Goal: Information Seeking & Learning: Learn about a topic

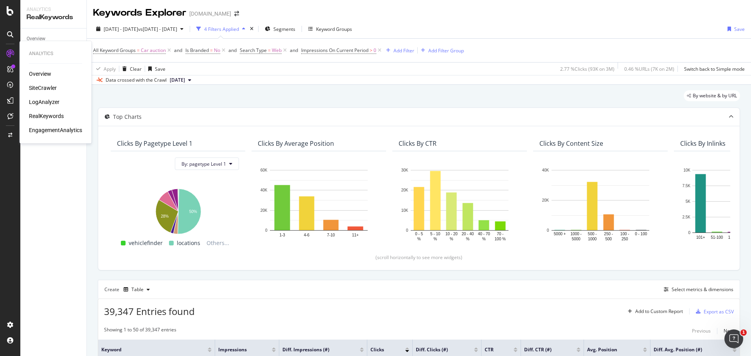
click at [45, 102] on div "LogAnalyzer" at bounding box center [44, 102] width 31 height 8
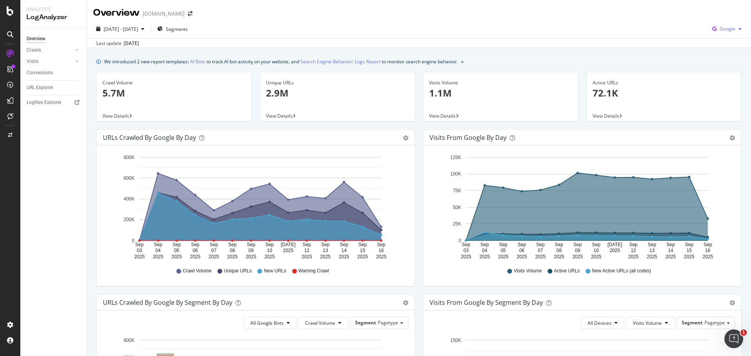
click at [720, 25] on span "Google" at bounding box center [728, 28] width 16 height 7
click at [713, 57] on span "Bing" at bounding box center [727, 59] width 29 height 7
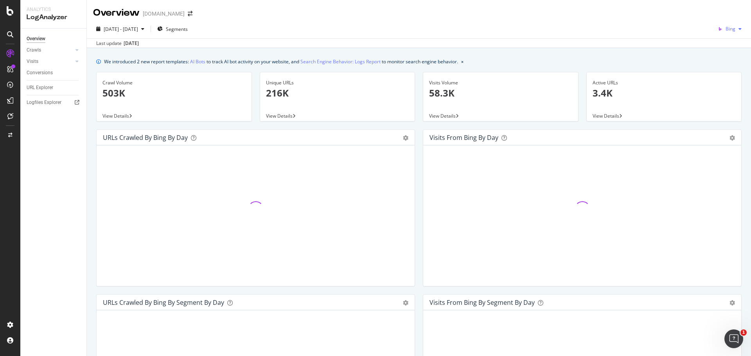
click at [725, 28] on span "Bing" at bounding box center [730, 28] width 10 height 7
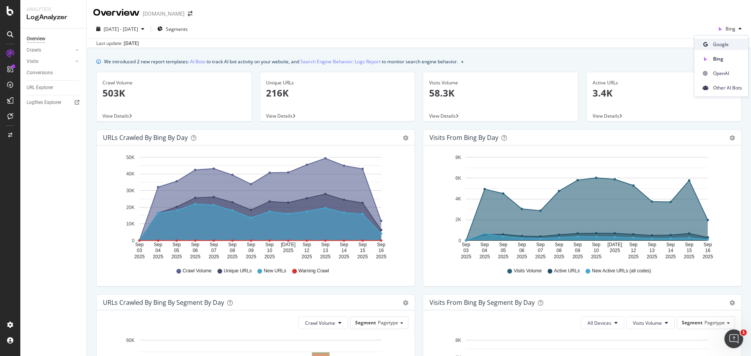
click at [725, 45] on span "Google" at bounding box center [727, 44] width 29 height 7
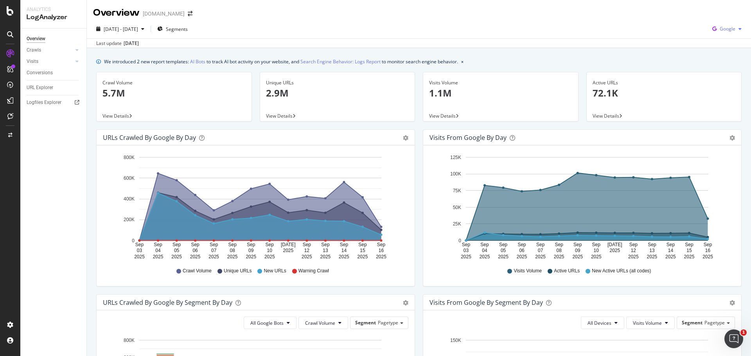
click at [725, 29] on span "Google" at bounding box center [728, 28] width 16 height 7
click at [179, 71] on div "We introduced 2 new report templates: AI Bots to track AI bot activity on your …" at bounding box center [419, 350] width 664 height 604
click at [713, 31] on icon "button" at bounding box center [714, 28] width 11 height 11
click at [203, 62] on link "AI Bots" at bounding box center [197, 61] width 15 height 8
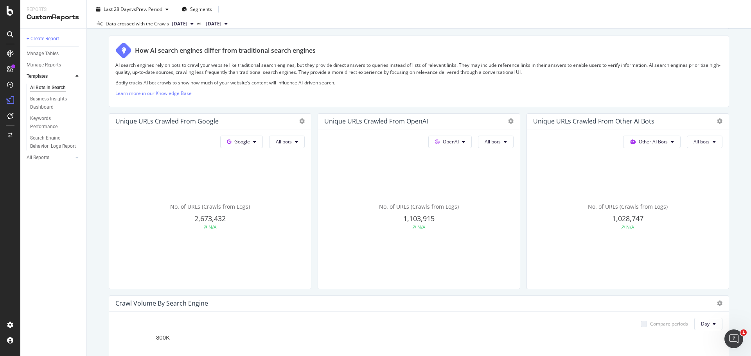
scroll to position [156, 0]
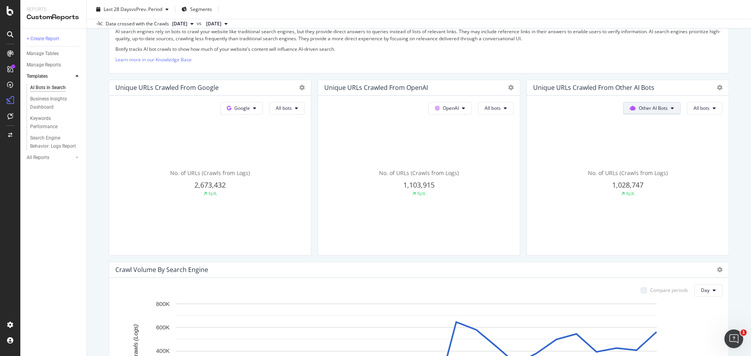
click at [636, 105] on button "Other AI Bots" at bounding box center [651, 108] width 57 height 13
click at [639, 105] on span "Other AI Bots" at bounding box center [653, 108] width 29 height 7
click at [687, 108] on button "All bots" at bounding box center [705, 108] width 36 height 13
click at [692, 153] on span "PerplexityBot" at bounding box center [709, 152] width 44 height 7
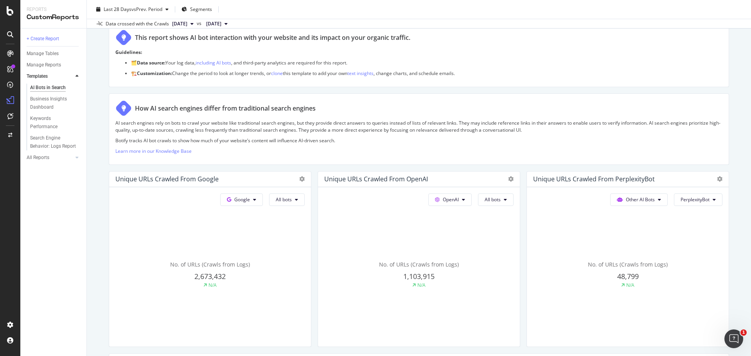
scroll to position [78, 0]
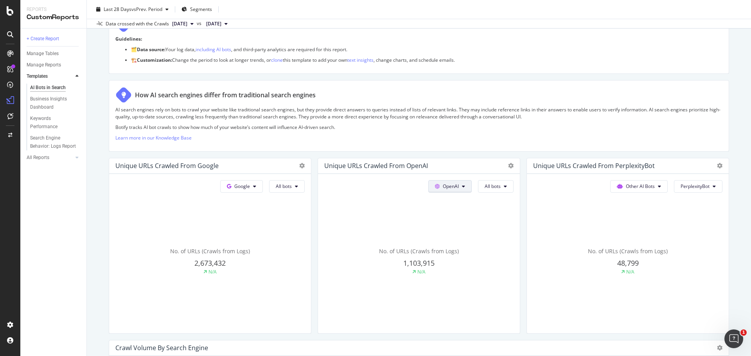
click at [440, 191] on button "OpenAI" at bounding box center [449, 186] width 43 height 13
click at [443, 187] on span "OpenAI" at bounding box center [451, 186] width 16 height 7
click at [487, 186] on span "All bots" at bounding box center [493, 186] width 16 height 7
click at [491, 185] on span "All bots" at bounding box center [493, 186] width 16 height 7
click at [291, 186] on button "All bots" at bounding box center [287, 186] width 36 height 13
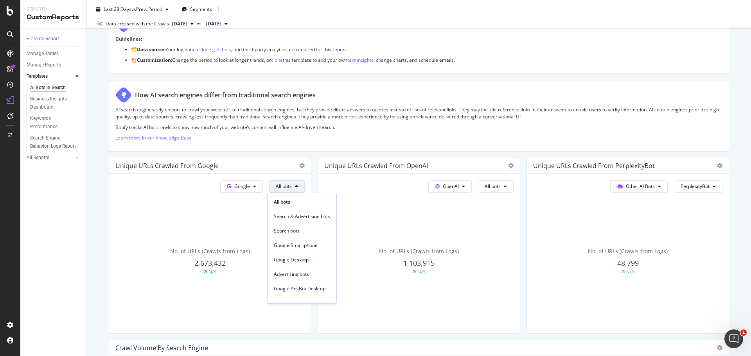
click at [291, 186] on button "All bots" at bounding box center [287, 186] width 36 height 13
click at [240, 186] on span "Google" at bounding box center [242, 186] width 16 height 7
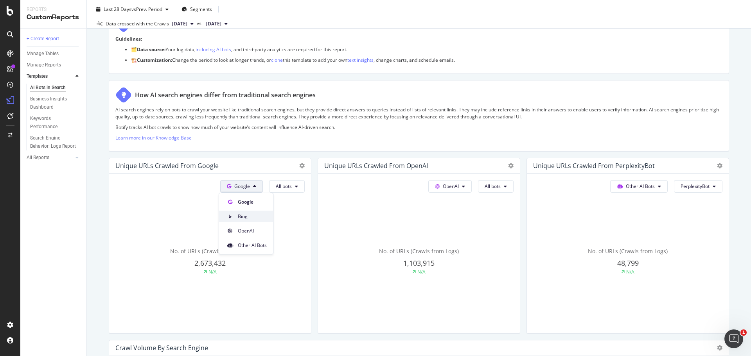
click at [240, 212] on div "Bing" at bounding box center [246, 216] width 54 height 11
click at [284, 186] on span "All bots" at bounding box center [284, 186] width 16 height 7
click at [247, 188] on span "Bing" at bounding box center [245, 186] width 10 height 7
click at [251, 204] on span "Google" at bounding box center [257, 202] width 29 height 7
click at [287, 184] on span "All bots" at bounding box center [284, 186] width 16 height 7
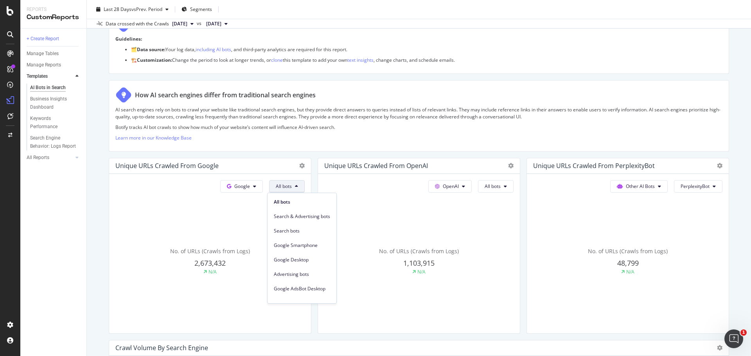
click at [287, 184] on span "All bots" at bounding box center [284, 186] width 16 height 7
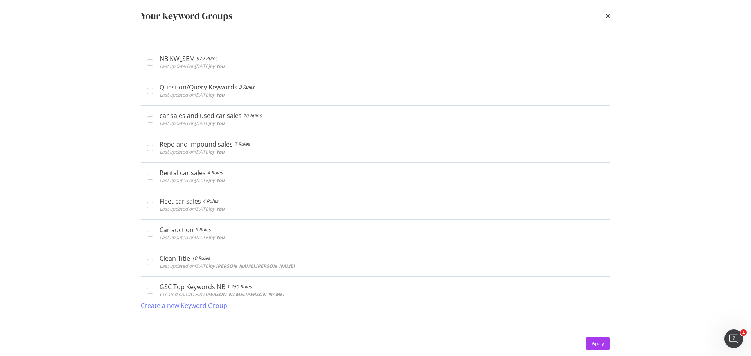
scroll to position [38, 0]
